Goal: Task Accomplishment & Management: Manage account settings

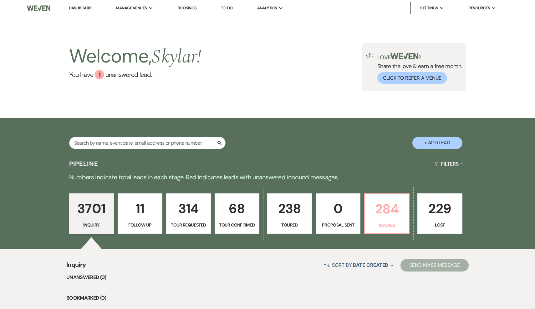
click at [380, 204] on p "284" at bounding box center [387, 209] width 37 height 21
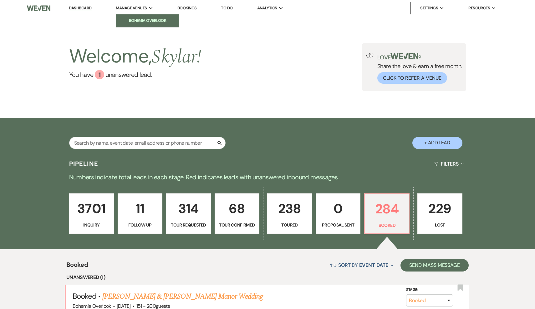
click at [145, 18] on li "Bohemia Overlook" at bounding box center [147, 21] width 56 height 6
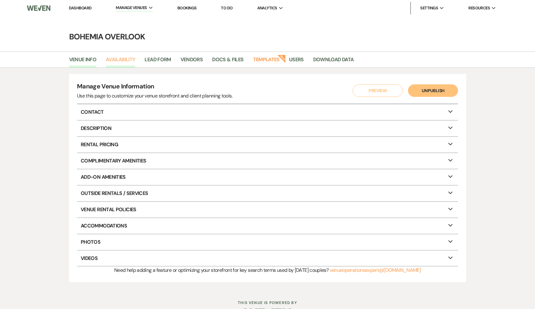
click at [131, 60] on link "Availability" at bounding box center [120, 62] width 29 height 12
select select "3"
select select "2026"
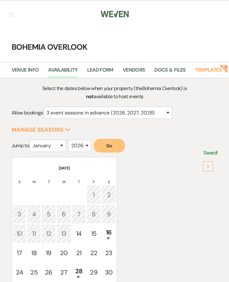
click at [10, 18] on nav "Dashboard Manage Venues Expand Bohemia Overlook Bookings To Do Analytics Expand…" at bounding box center [114, 13] width 229 height 27
click at [10, 13] on button "button" at bounding box center [11, 14] width 5 height 4
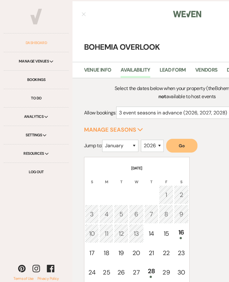
click at [49, 46] on link "Dashboard" at bounding box center [36, 43] width 65 height 18
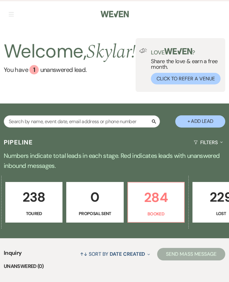
scroll to position [0, 254]
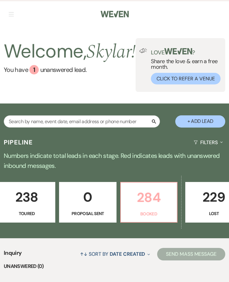
click at [148, 223] on link "284 Booked" at bounding box center [148, 202] width 57 height 41
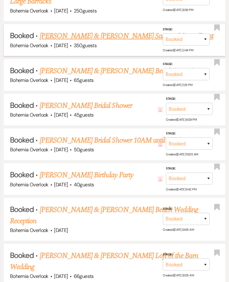
scroll to position [373, 0]
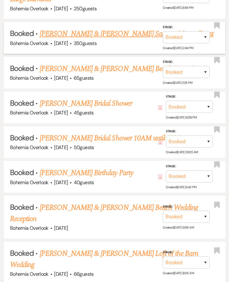
click at [117, 39] on link "[PERSON_NAME] & [PERSON_NAME] Sangeet Manor Event" at bounding box center [127, 33] width 174 height 11
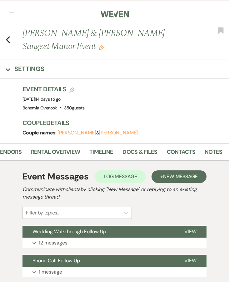
scroll to position [0, 127]
click at [183, 147] on li "Contacts" at bounding box center [186, 153] width 38 height 14
click at [183, 152] on link "Contacts" at bounding box center [181, 154] width 28 height 13
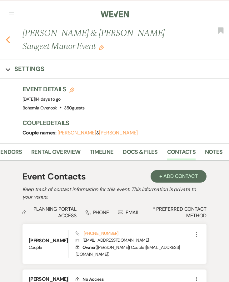
click at [8, 37] on icon "Previous" at bounding box center [8, 40] width 5 height 8
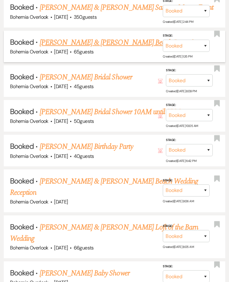
scroll to position [401, 0]
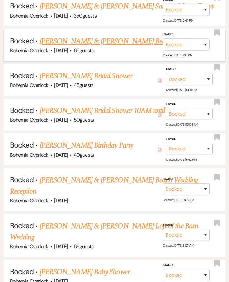
click at [100, 38] on link "[PERSON_NAME] & [PERSON_NAME] Beach Reception" at bounding box center [120, 41] width 161 height 11
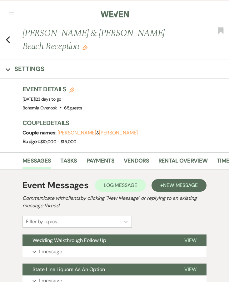
scroll to position [0, 81]
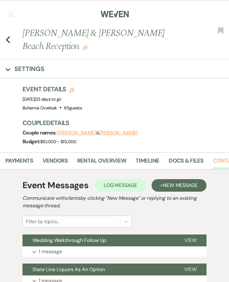
click at [219, 161] on link "Contacts" at bounding box center [227, 162] width 28 height 13
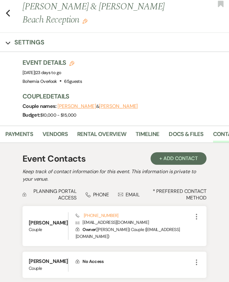
scroll to position [35, 0]
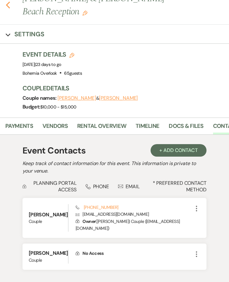
click at [8, 4] on use "button" at bounding box center [8, 5] width 4 height 7
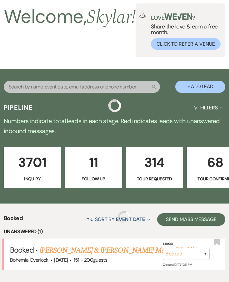
scroll to position [401, 0]
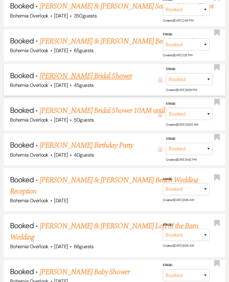
click at [116, 71] on link "[PERSON_NAME] Bridal Shower" at bounding box center [86, 75] width 93 height 11
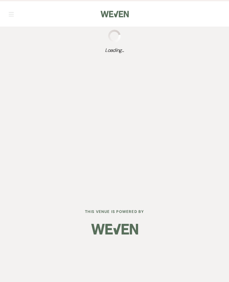
select select "5"
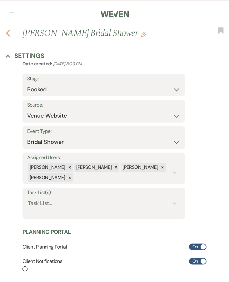
click at [8, 31] on icon "Previous" at bounding box center [8, 33] width 5 height 8
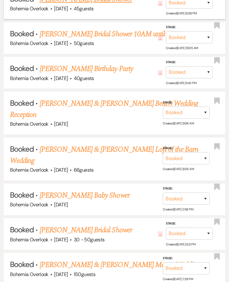
scroll to position [478, 0]
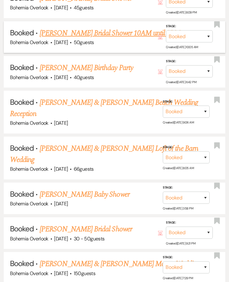
click at [137, 28] on link "[PERSON_NAME] Bridal Shower 10AM until 3PM" at bounding box center [110, 33] width 141 height 11
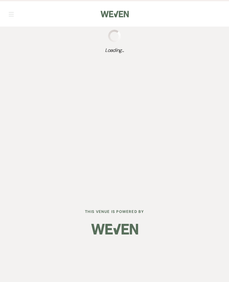
select select "5"
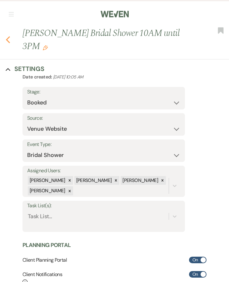
click at [8, 39] on icon "Previous" at bounding box center [8, 40] width 5 height 8
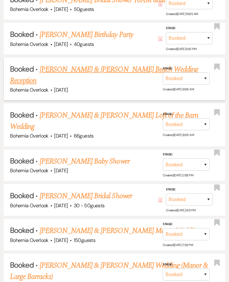
scroll to position [512, 0]
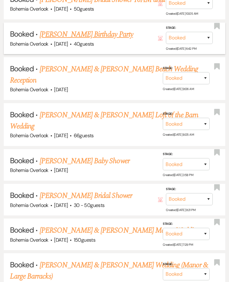
click at [133, 31] on link "[PERSON_NAME] Birthday Party" at bounding box center [87, 34] width 94 height 11
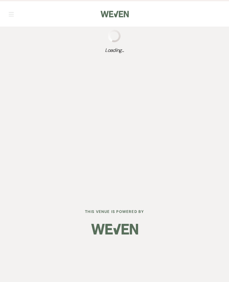
select select "5"
select select "4"
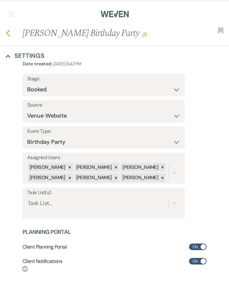
click at [9, 33] on icon "Previous" at bounding box center [8, 33] width 5 height 8
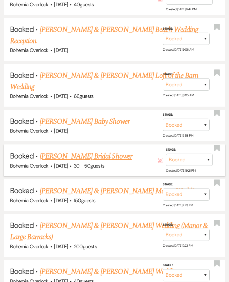
scroll to position [550, 0]
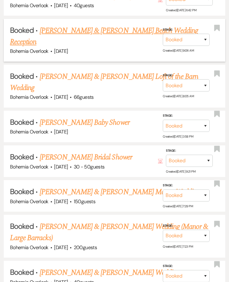
click at [133, 27] on link "[PERSON_NAME] & [PERSON_NAME] Beach Wedding Reception" at bounding box center [104, 36] width 188 height 23
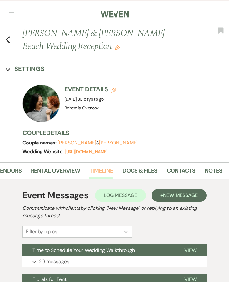
scroll to position [0, 127]
click at [177, 176] on link "Contacts" at bounding box center [181, 172] width 28 height 13
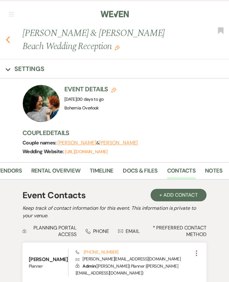
click at [10, 38] on icon "Previous" at bounding box center [8, 40] width 5 height 8
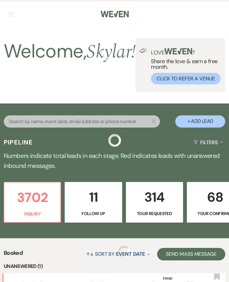
scroll to position [550, 0]
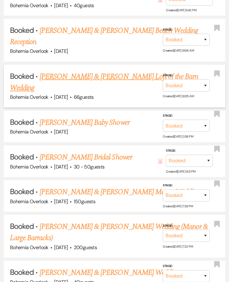
click at [59, 71] on link "[PERSON_NAME] & [PERSON_NAME] Loft of the Barn Wedding" at bounding box center [104, 82] width 188 height 23
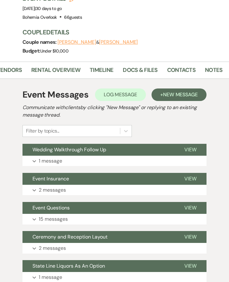
scroll to position [92, 0]
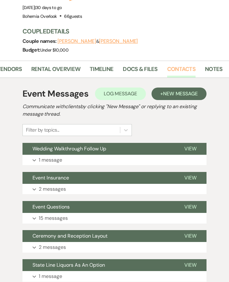
click at [177, 71] on link "Contacts" at bounding box center [181, 71] width 28 height 13
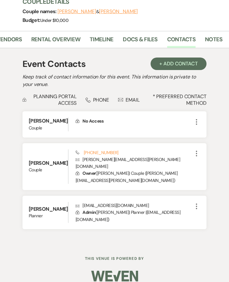
scroll to position [121, 0]
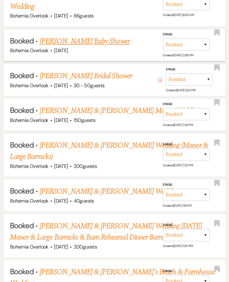
scroll to position [632, 0]
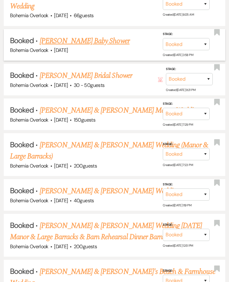
click at [107, 35] on link "[PERSON_NAME] Baby Shower" at bounding box center [85, 40] width 90 height 11
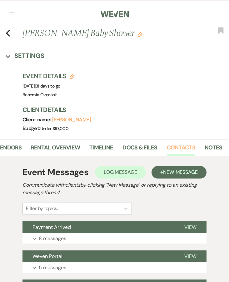
click at [188, 148] on link "Contacts" at bounding box center [181, 149] width 28 height 13
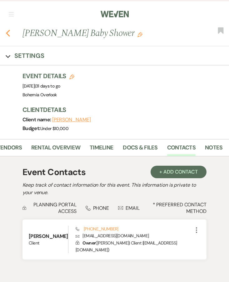
click at [8, 33] on use "button" at bounding box center [8, 33] width 4 height 7
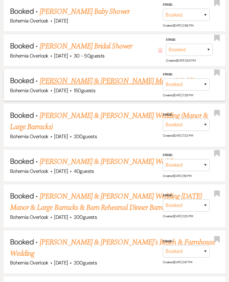
scroll to position [662, 0]
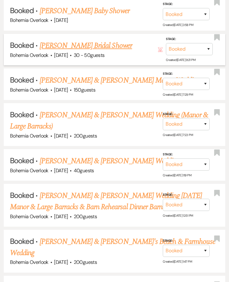
click at [109, 40] on link "[PERSON_NAME] Bridal Shower" at bounding box center [86, 45] width 93 height 11
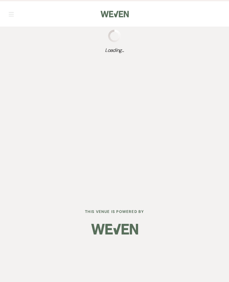
select select "5"
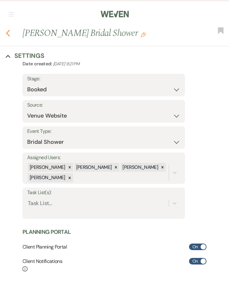
click at [9, 34] on icon "Previous" at bounding box center [8, 33] width 5 height 8
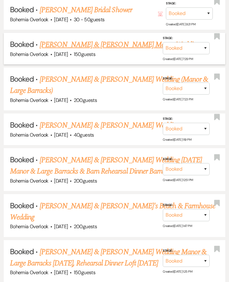
scroll to position [698, 0]
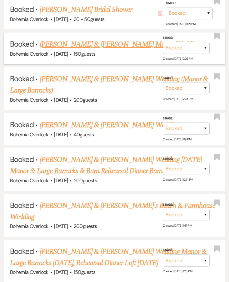
click at [105, 39] on link "[PERSON_NAME] & [PERSON_NAME] Manor Wedding" at bounding box center [120, 44] width 161 height 11
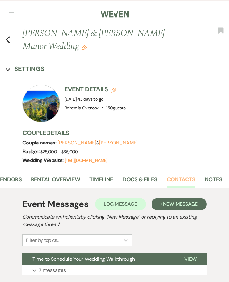
scroll to position [0, 127]
click at [189, 180] on link "Contacts" at bounding box center [181, 181] width 28 height 13
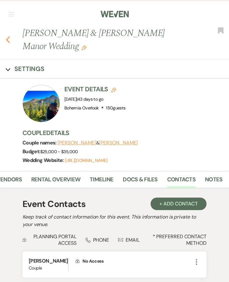
click at [8, 41] on use "button" at bounding box center [8, 39] width 4 height 7
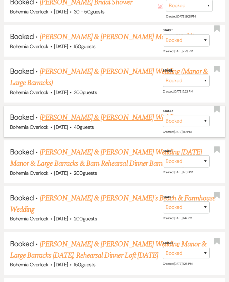
scroll to position [707, 0]
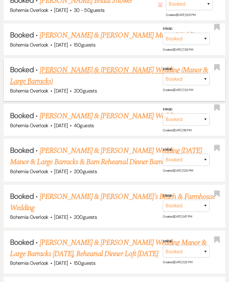
click at [122, 64] on link "[PERSON_NAME] & [PERSON_NAME] Wedding (Manor & Large Barracks)" at bounding box center [109, 75] width 198 height 23
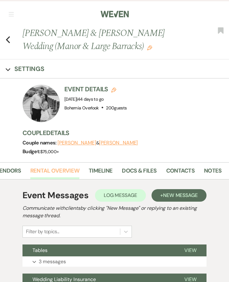
scroll to position [0, 127]
click at [182, 168] on link "Contacts" at bounding box center [181, 172] width 28 height 13
